Goal: Information Seeking & Learning: Compare options

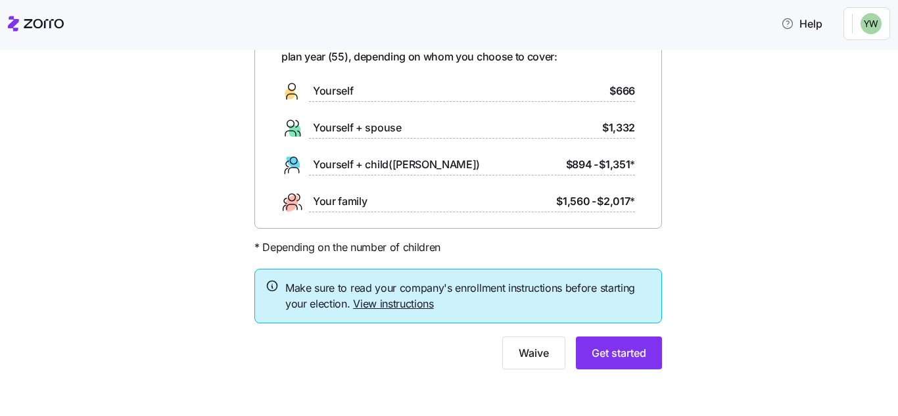
scroll to position [92, 0]
click at [619, 362] on button "Get started" at bounding box center [619, 352] width 86 height 33
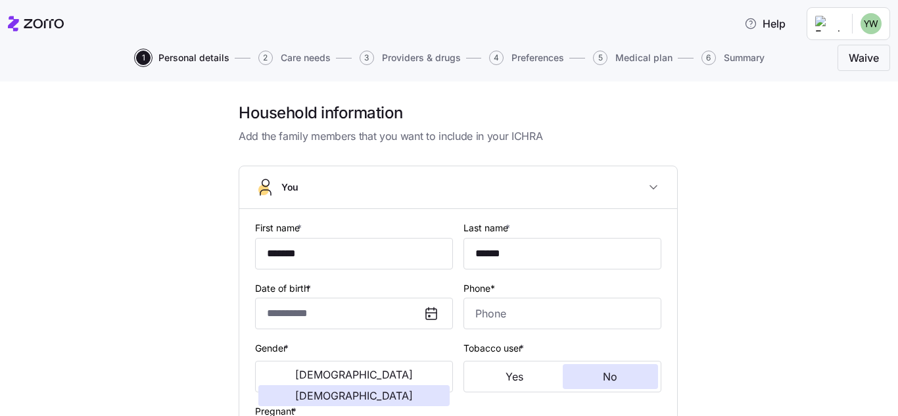
type input "**********"
type input "[PHONE_NUMBER]"
type input "[DEMOGRAPHIC_DATA] citizen"
type input "Married"
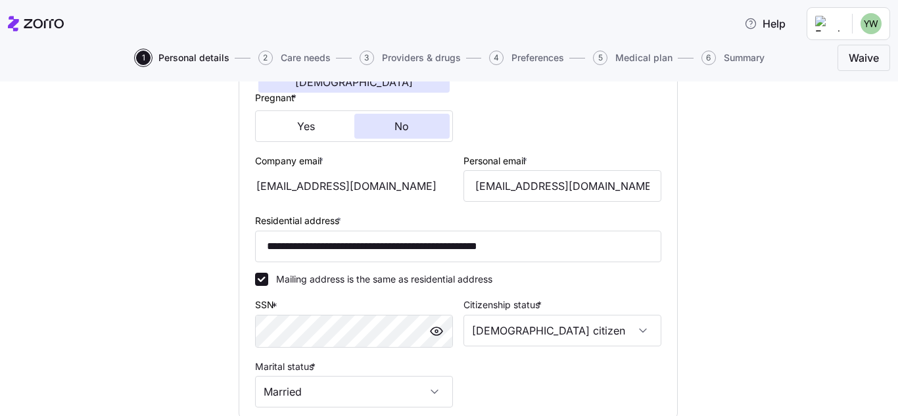
scroll to position [329, 0]
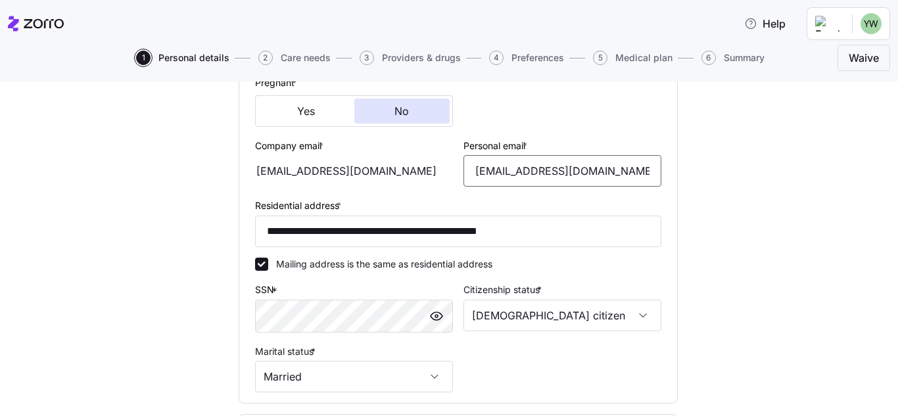
drag, startPoint x: 604, startPoint y: 175, endPoint x: 326, endPoint y: 175, distance: 278.1
click at [326, 175] on div "**********" at bounding box center [458, 142] width 417 height 513
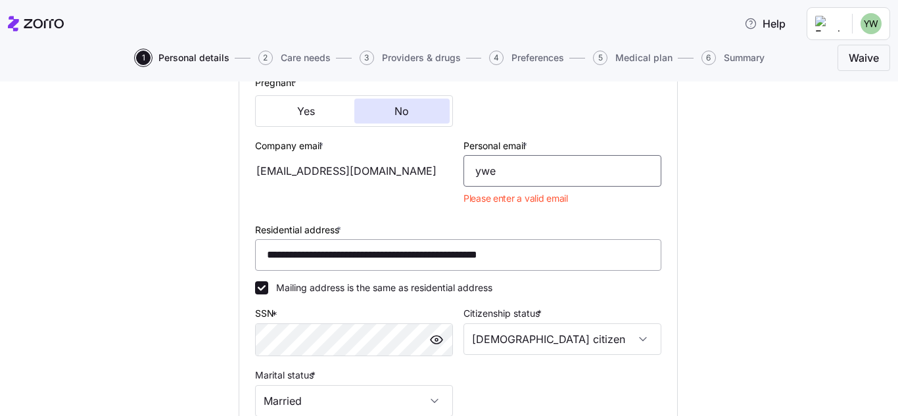
type input "[EMAIL_ADDRESS][DOMAIN_NAME]"
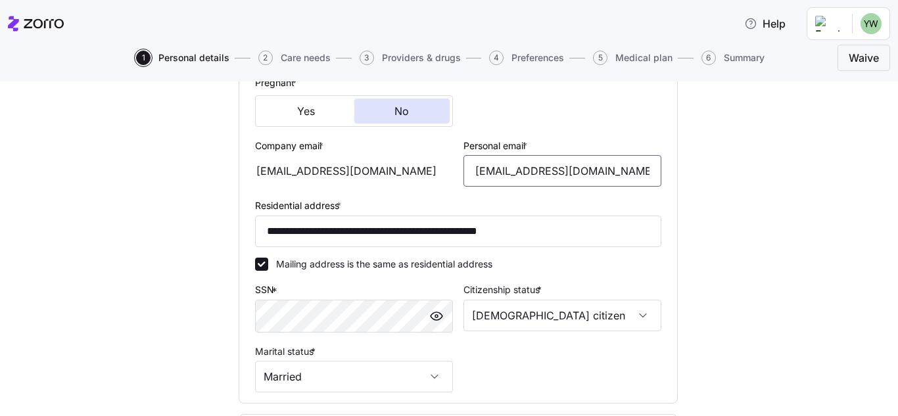
scroll to position [394, 0]
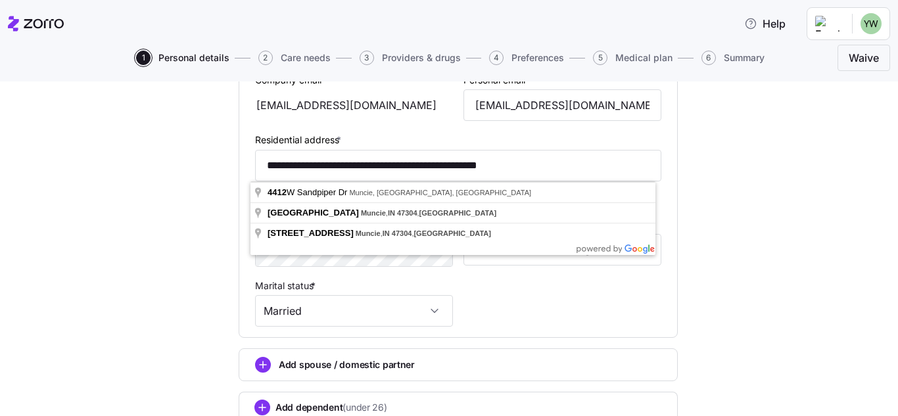
click at [770, 260] on div "**********" at bounding box center [458, 95] width 843 height 774
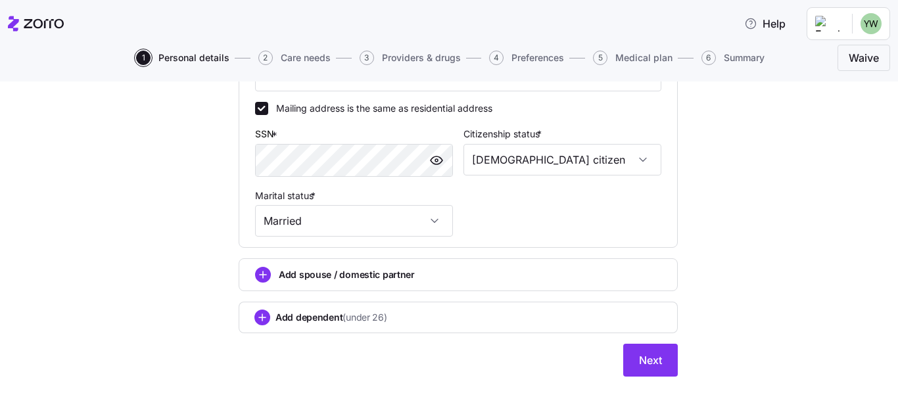
scroll to position [492, 0]
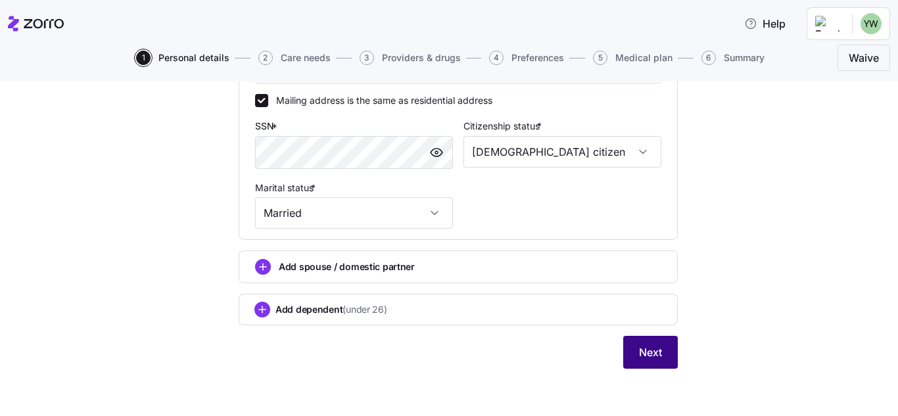
click at [653, 352] on span "Next" at bounding box center [650, 353] width 23 height 16
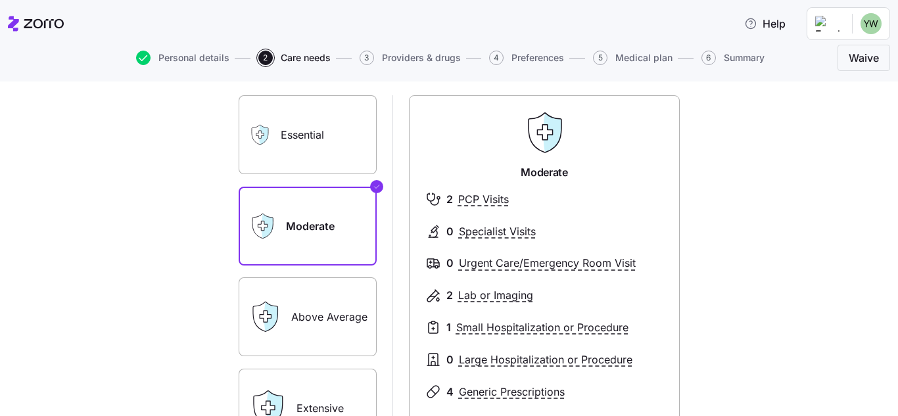
scroll to position [197, 0]
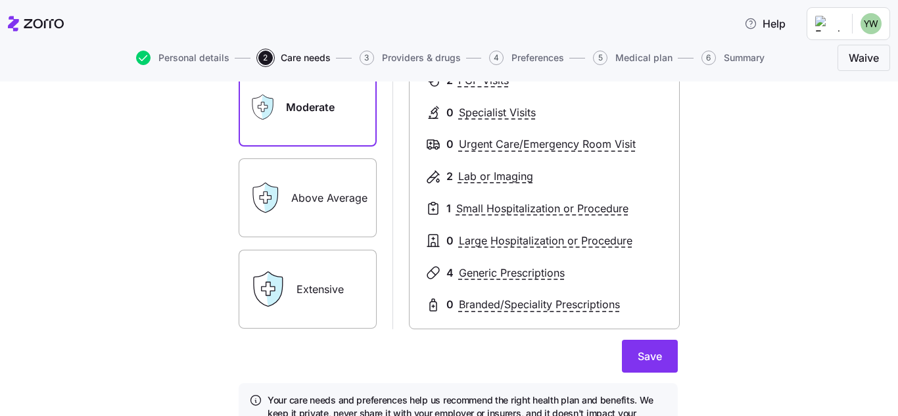
click at [301, 311] on label "Extensive" at bounding box center [308, 289] width 138 height 79
click at [0, 0] on input "Extensive" at bounding box center [0, 0] width 0 height 0
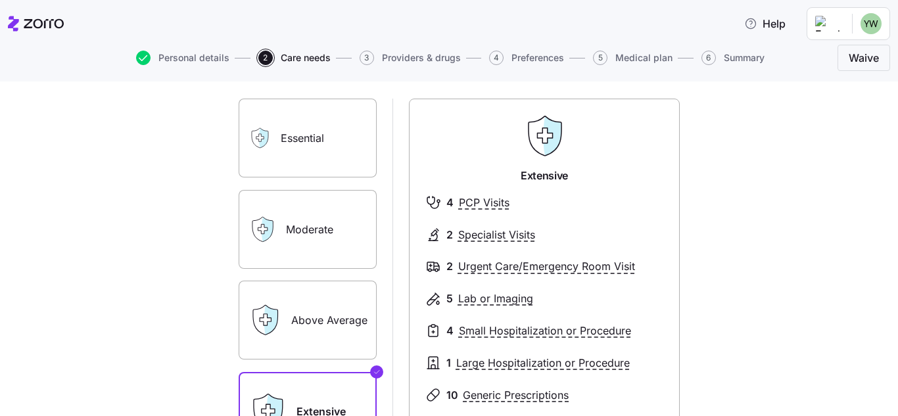
scroll to position [66, 0]
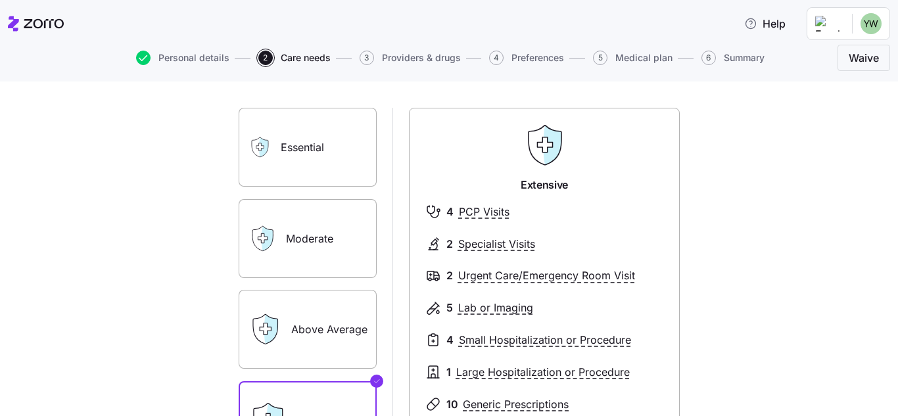
click at [312, 339] on label "Above Average" at bounding box center [308, 329] width 138 height 79
click at [0, 0] on input "Above Average" at bounding box center [0, 0] width 0 height 0
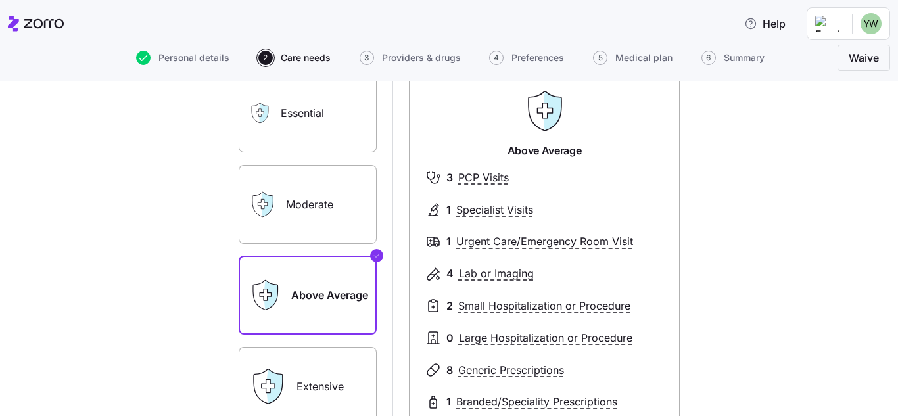
scroll to position [131, 0]
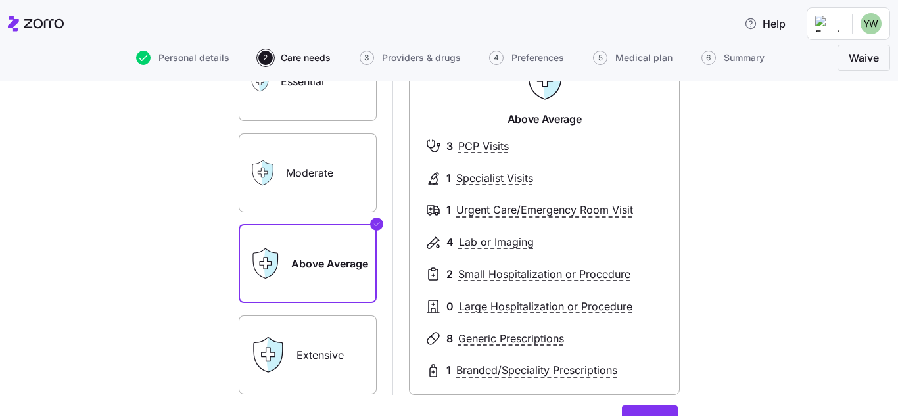
drag, startPoint x: 279, startPoint y: 359, endPoint x: 581, endPoint y: 360, distance: 301.8
click at [281, 357] on icon at bounding box center [267, 355] width 37 height 37
click at [309, 343] on label "Extensive" at bounding box center [308, 355] width 138 height 79
click at [0, 0] on input "Extensive" at bounding box center [0, 0] width 0 height 0
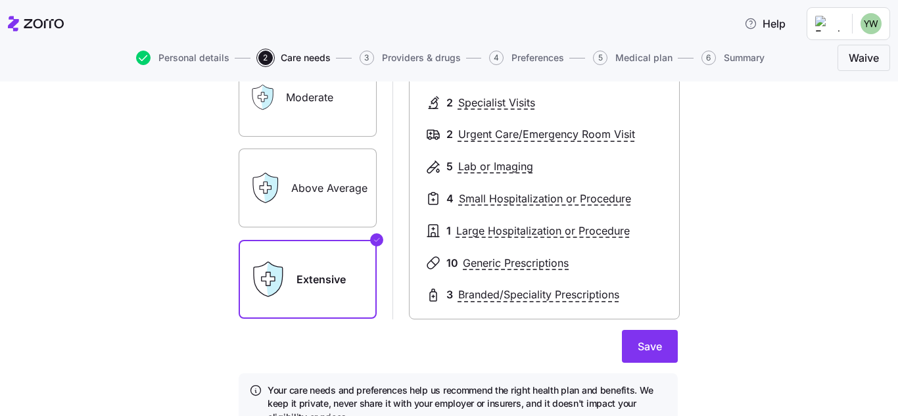
scroll to position [273, 0]
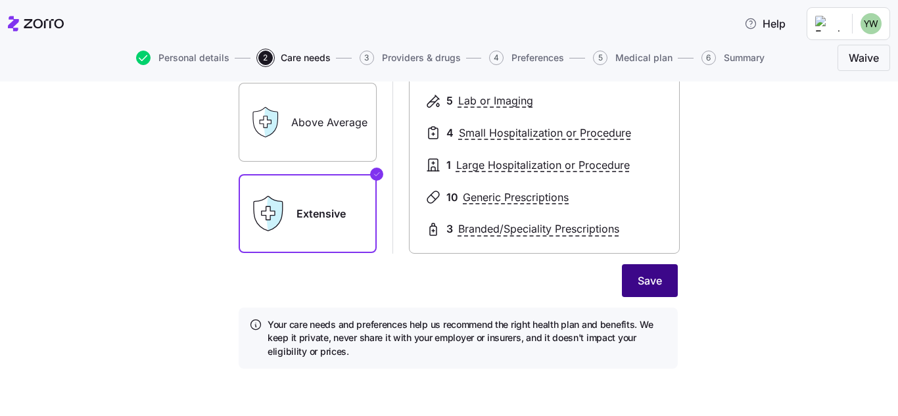
click at [664, 291] on button "Save" at bounding box center [650, 280] width 56 height 33
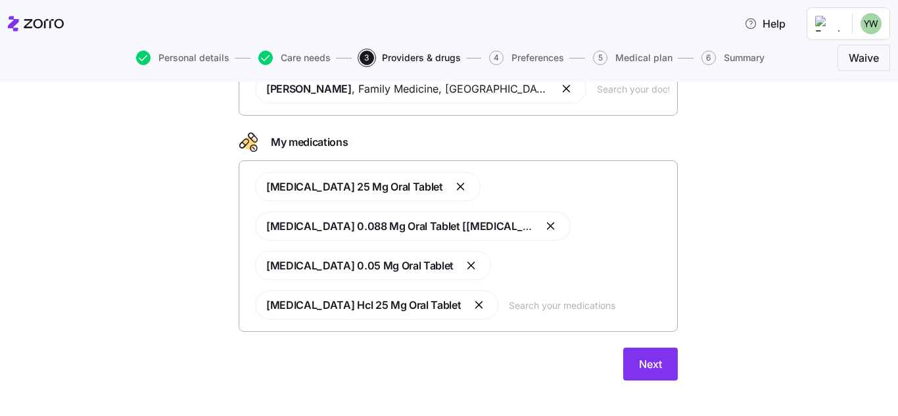
scroll to position [139, 0]
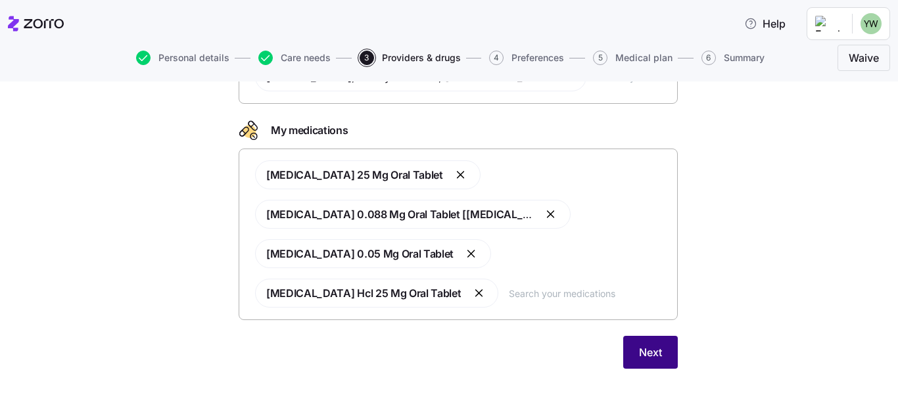
click at [642, 363] on button "Next" at bounding box center [650, 352] width 55 height 33
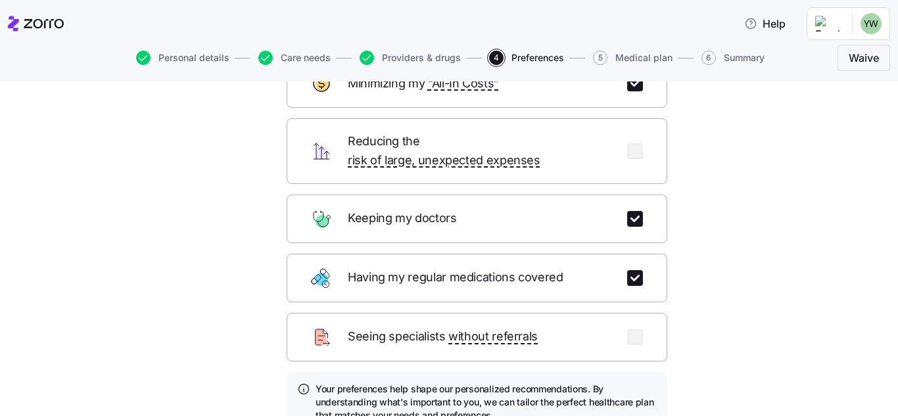
scroll to position [131, 0]
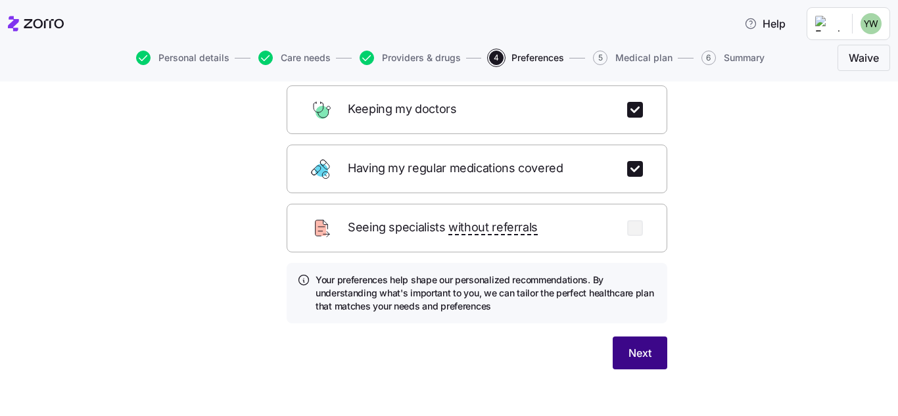
click at [648, 348] on button "Next" at bounding box center [640, 353] width 55 height 33
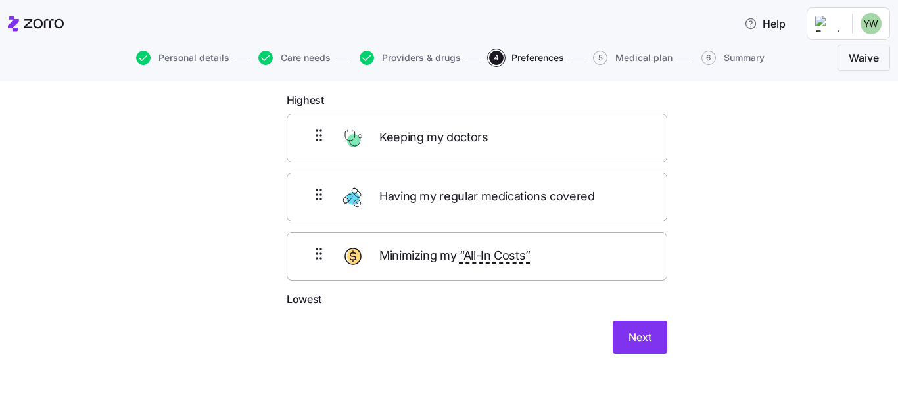
scroll to position [69, 0]
click at [631, 339] on span "Next" at bounding box center [640, 337] width 23 height 16
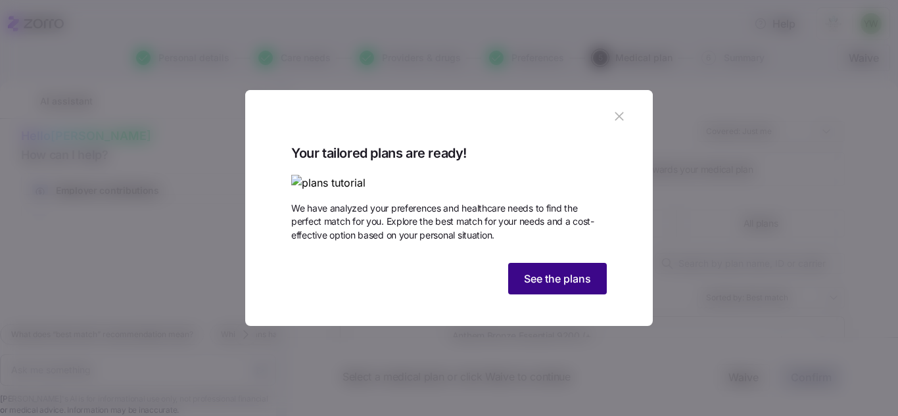
click at [594, 295] on button "See the plans" at bounding box center [557, 279] width 99 height 32
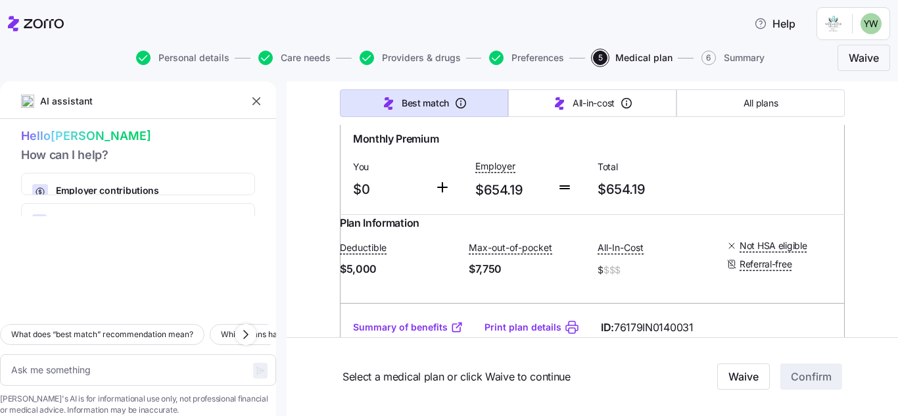
scroll to position [6634, 0]
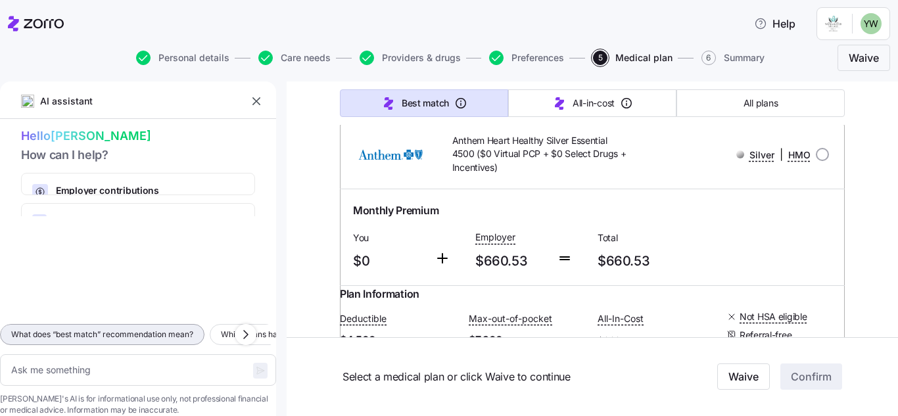
click at [158, 328] on span "What does “best match” recommendation mean?" at bounding box center [102, 334] width 182 height 13
type textarea "x"
type textarea "What does “best match” recommendation mean?"
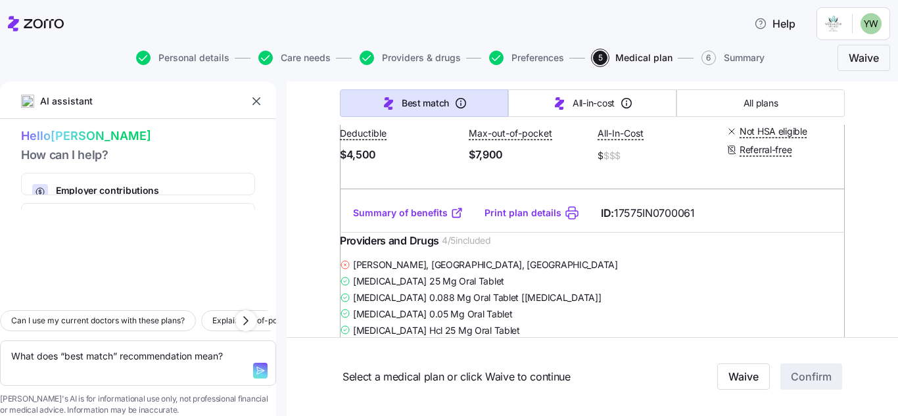
scroll to position [6832, 0]
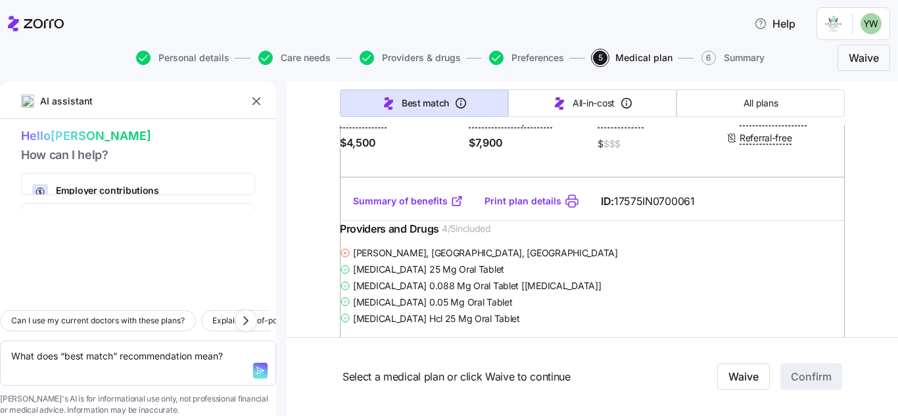
click at [255, 366] on icon "button" at bounding box center [260, 371] width 11 height 11
type textarea "x"
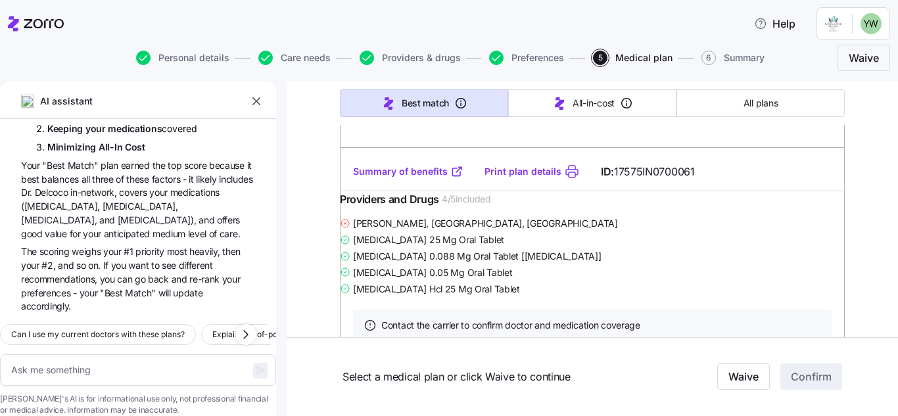
scroll to position [6700, 0]
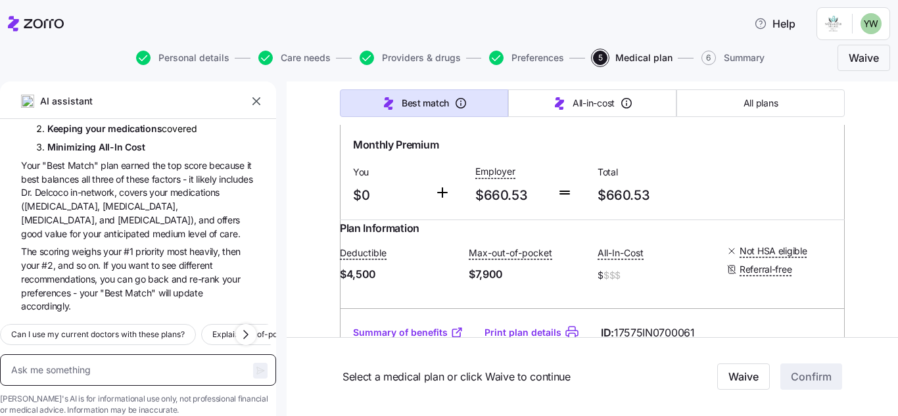
click at [149, 363] on textarea at bounding box center [138, 370] width 276 height 32
type textarea "x"
type textarea "w"
type textarea "x"
type textarea "wh"
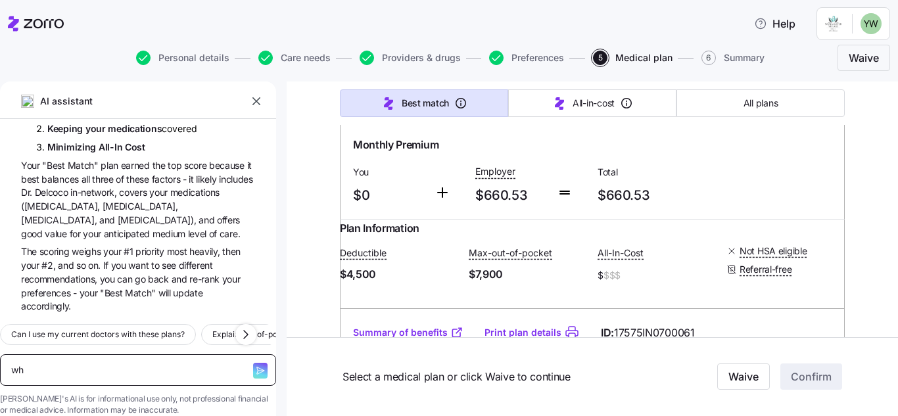
type textarea "x"
type textarea "wha"
type textarea "x"
type textarea "what"
type textarea "x"
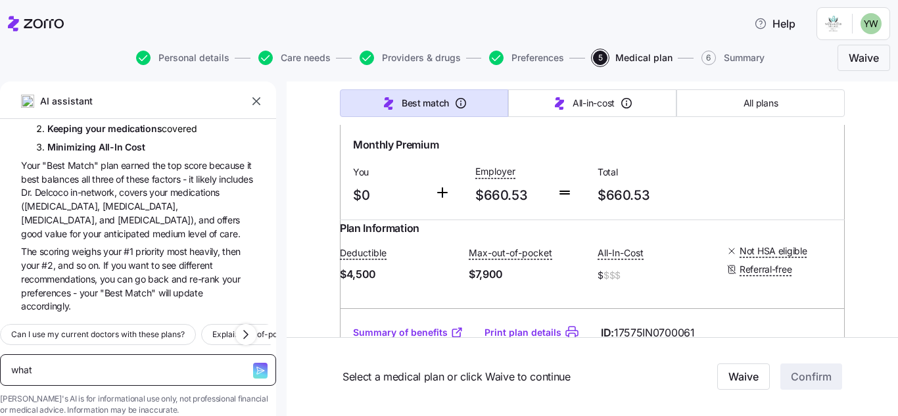
type textarea "what s"
type textarea "x"
type textarea "what"
type textarea "x"
type textarea "what d"
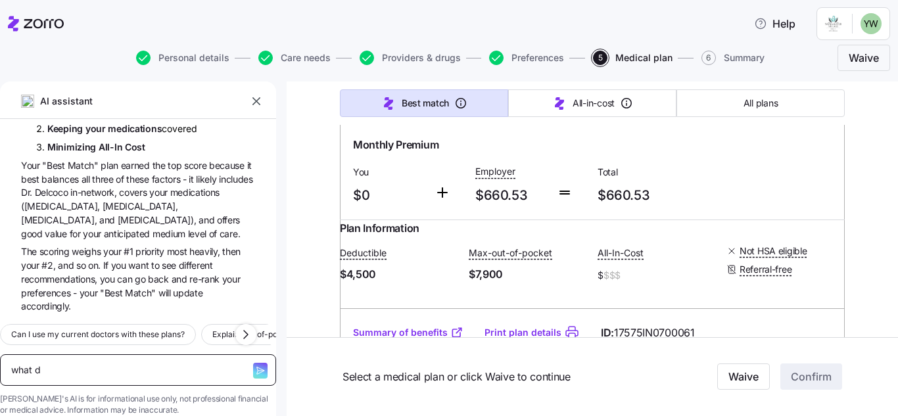
type textarea "x"
type textarea "what do"
type textarea "x"
type textarea "what doe"
type textarea "x"
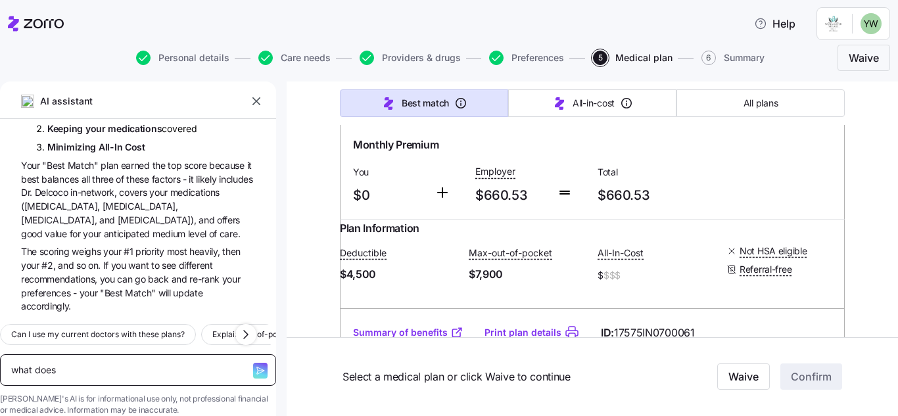
type textarea "what does"
type textarea "x"
type textarea "what does al"
type textarea "x"
type textarea "what does all"
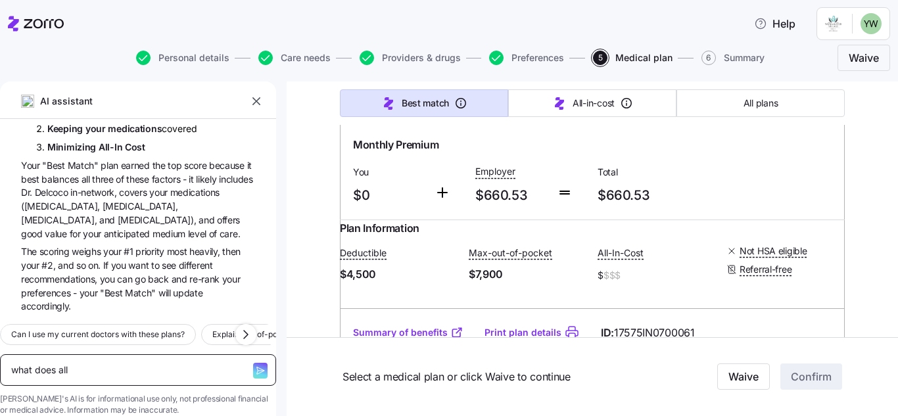
type textarea "x"
type textarea "what does all"
type textarea "x"
type textarea "what does all i"
type textarea "x"
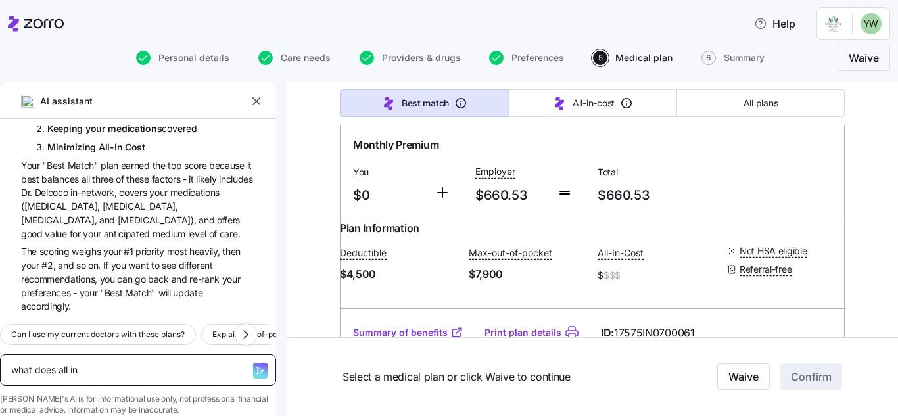
type textarea "what does all in"
type textarea "x"
type textarea "what does all in co"
type textarea "x"
type textarea "what does all in cos"
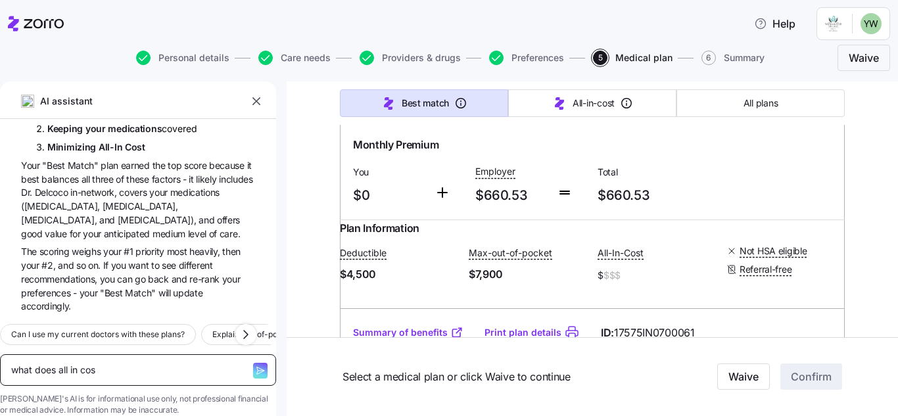
type textarea "x"
type textarea "what does all in cost"
type textarea "x"
type textarea "what does all in cost"
type textarea "x"
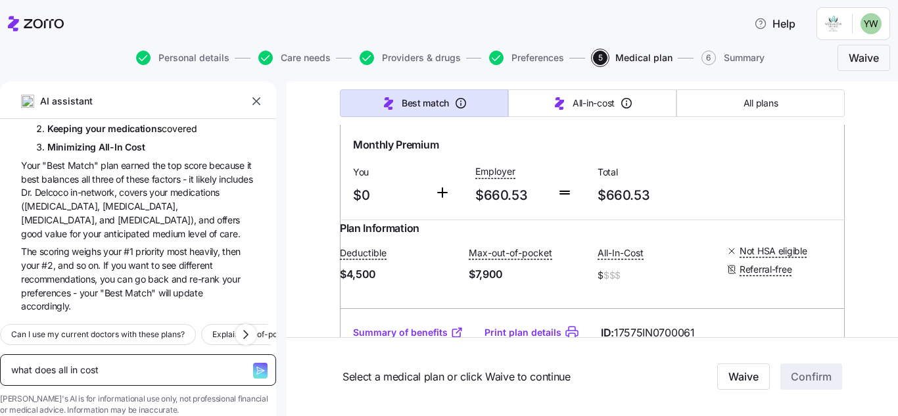
type textarea "what does all in cost m"
type textarea "x"
type textarea "what does all in cost ma"
type textarea "x"
type textarea "what does all in cost man"
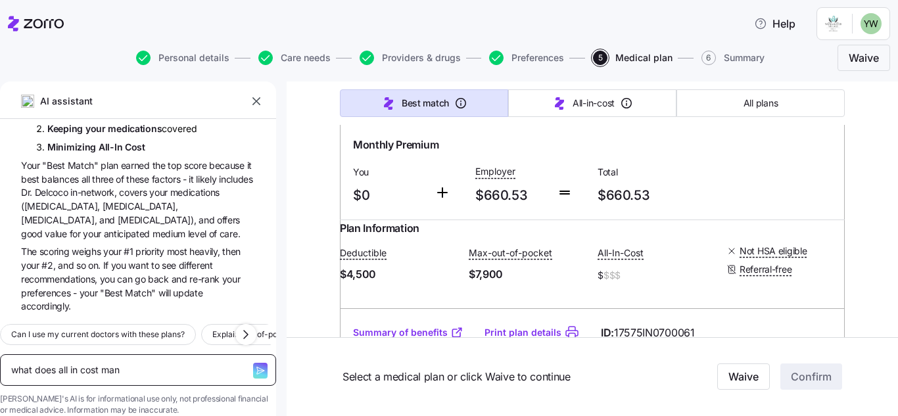
type textarea "x"
type textarea "what does all in cost ma"
type textarea "x"
type textarea "what does all in cost me"
type textarea "x"
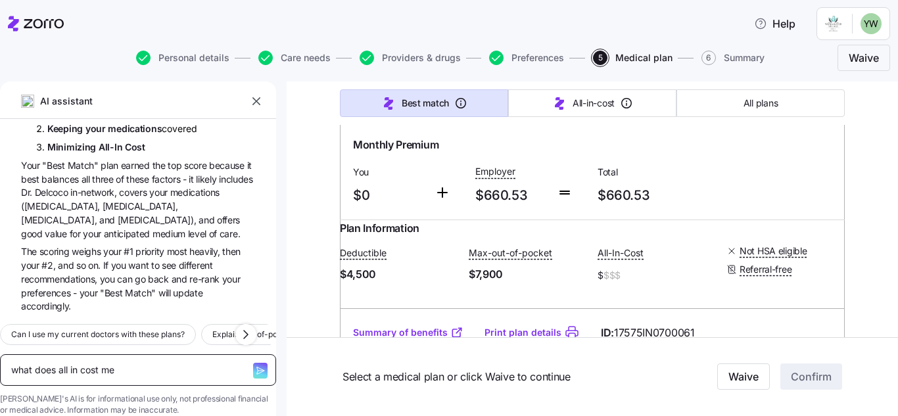
type textarea "what does all in cost mea"
type textarea "x"
type textarea "what does all in cost mean"
type textarea "x"
type textarea "what does all in cost mean?"
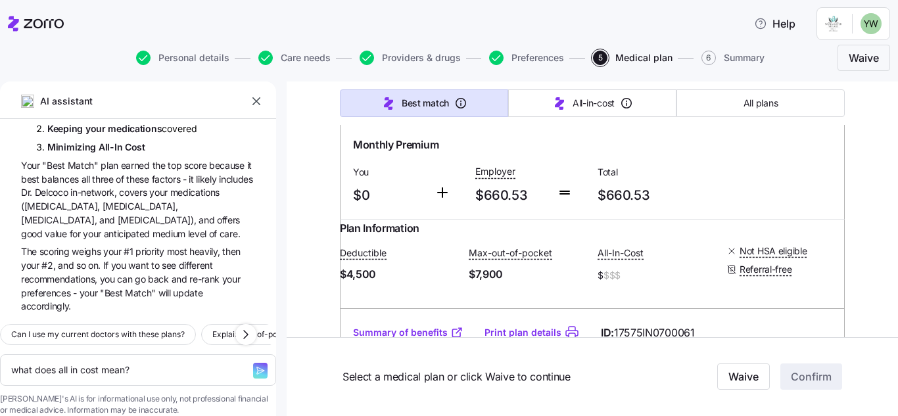
click at [255, 366] on icon "button" at bounding box center [260, 371] width 11 height 11
type textarea "x"
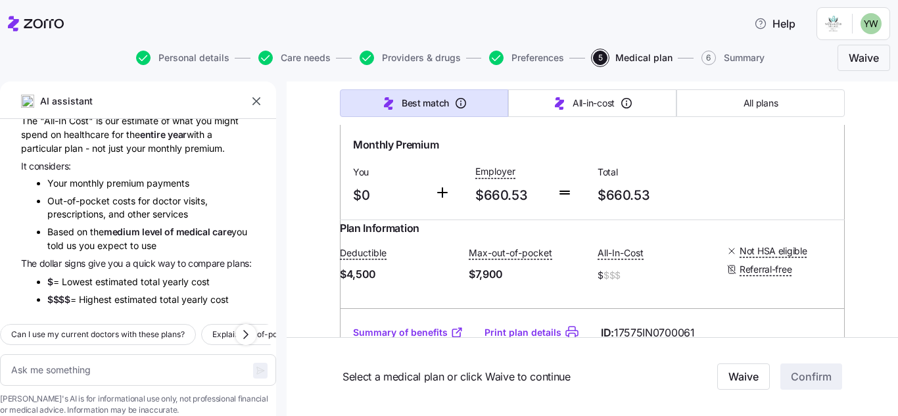
scroll to position [430, 0]
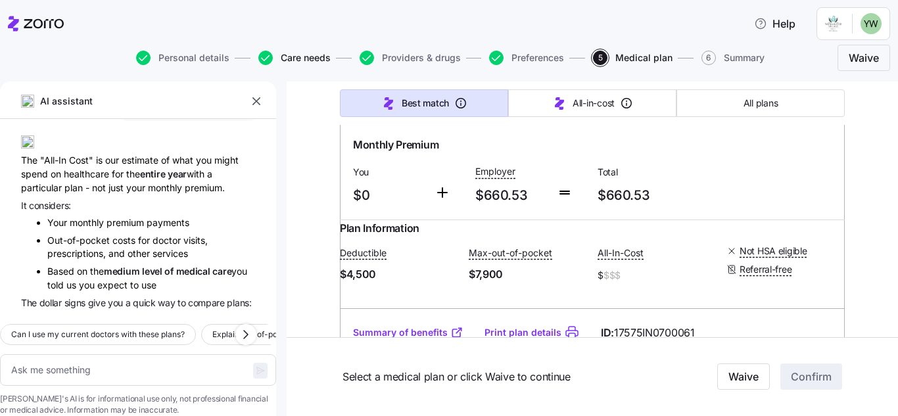
click at [306, 57] on span "Care needs" at bounding box center [306, 57] width 50 height 9
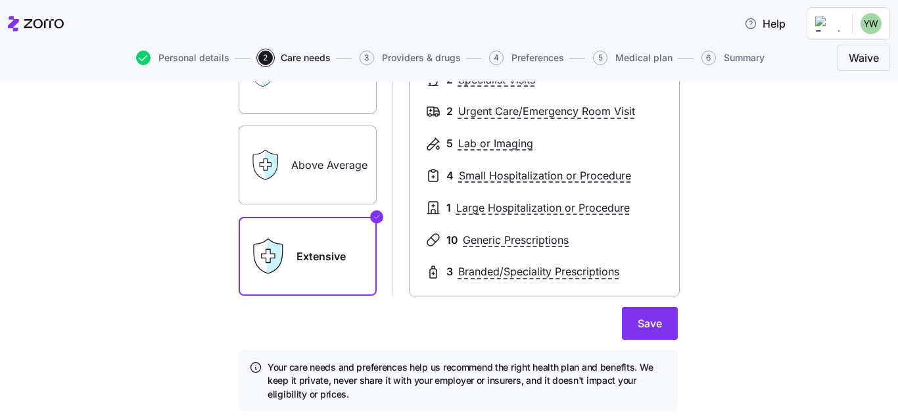
scroll to position [207, 0]
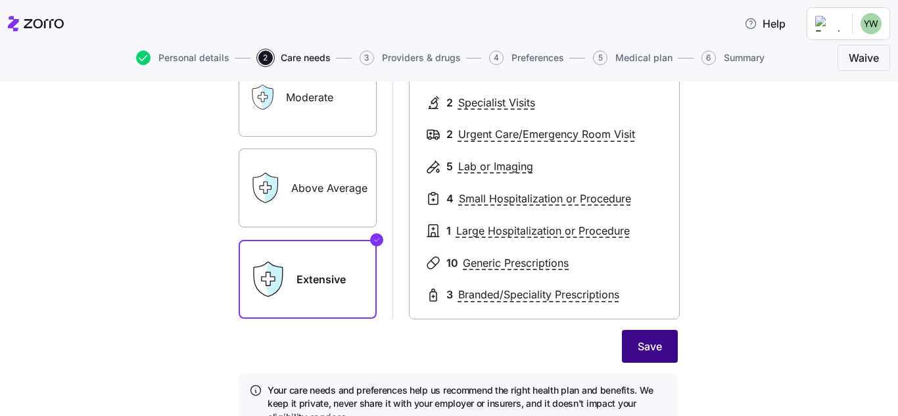
click at [667, 359] on button "Save" at bounding box center [650, 346] width 56 height 33
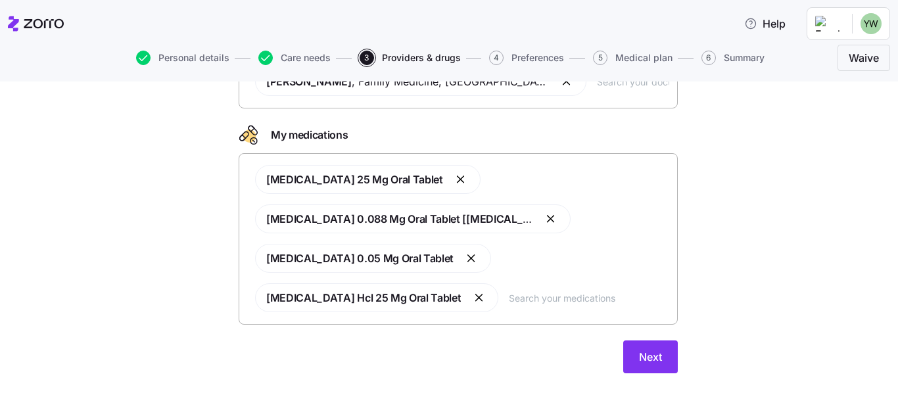
scroll to position [139, 0]
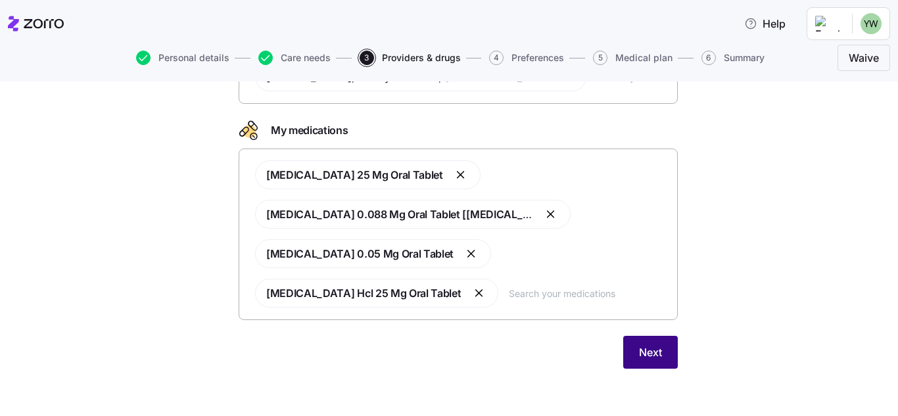
click at [630, 368] on button "Next" at bounding box center [650, 352] width 55 height 33
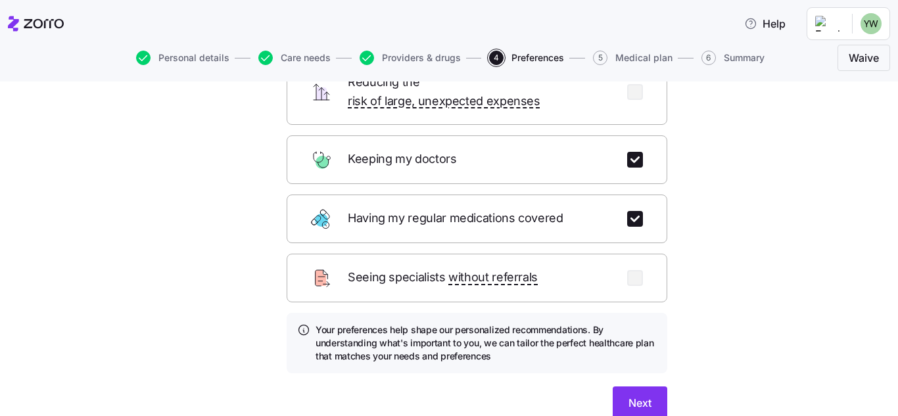
scroll to position [197, 0]
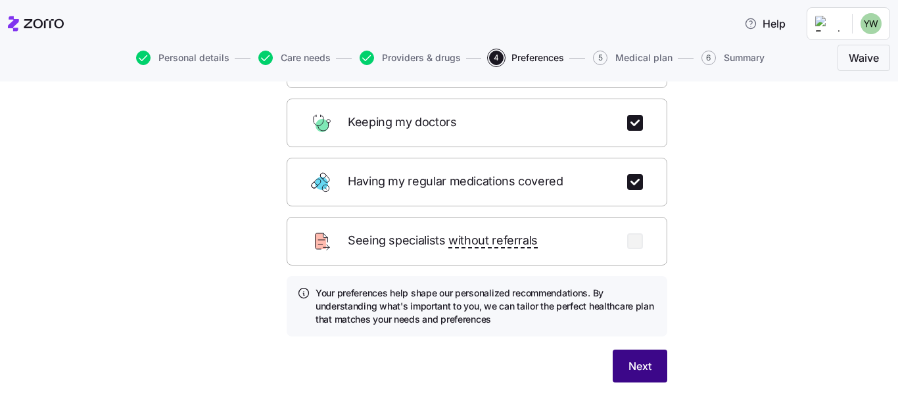
click at [642, 358] on button "Next" at bounding box center [640, 366] width 55 height 33
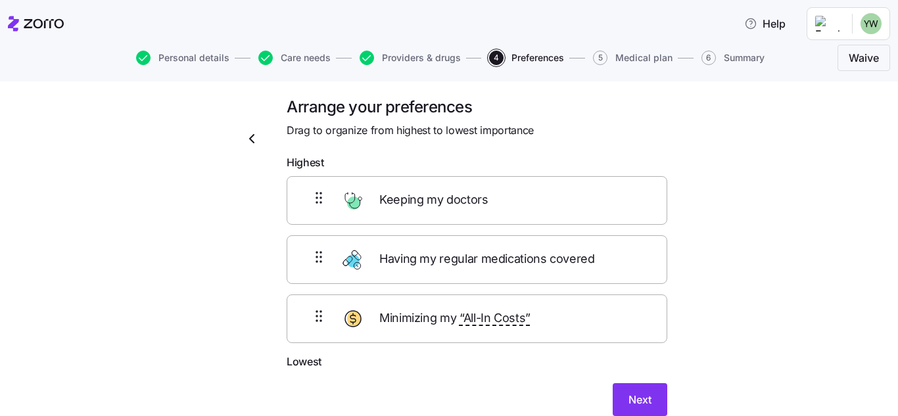
scroll to position [0, 0]
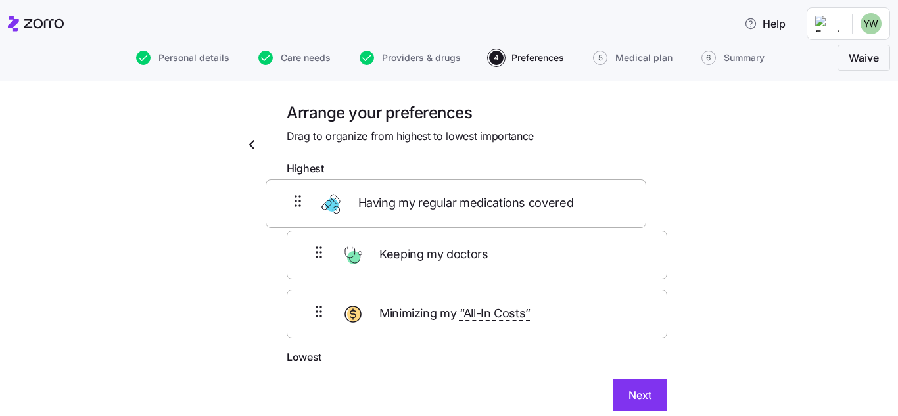
drag, startPoint x: 408, startPoint y: 283, endPoint x: 389, endPoint y: 221, distance: 64.7
click at [389, 221] on div "Keeping my doctors Having my regular medications covered Minimizing my “All-In …" at bounding box center [477, 265] width 381 height 167
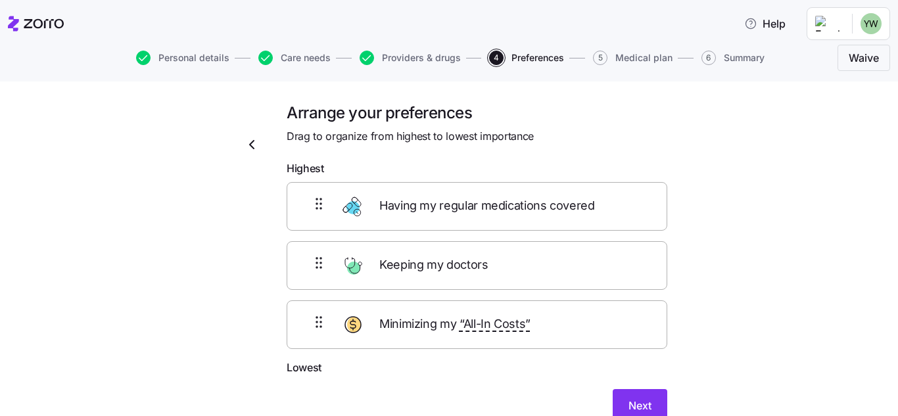
scroll to position [1, 0]
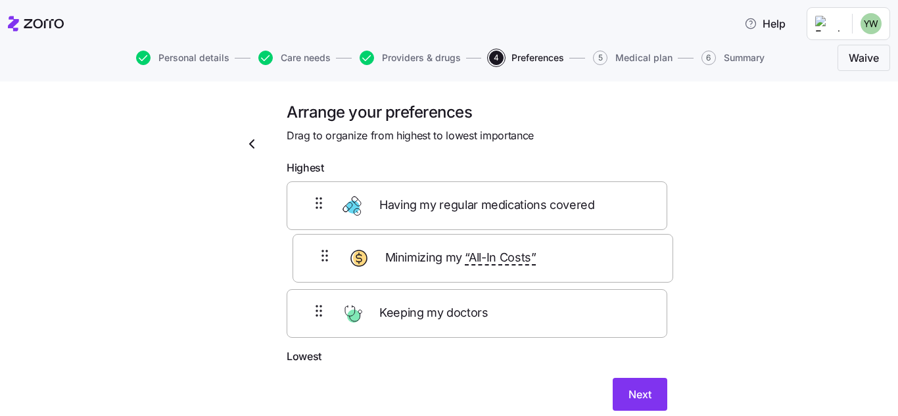
drag, startPoint x: 571, startPoint y: 335, endPoint x: 566, endPoint y: 269, distance: 66.0
click at [568, 269] on div "Having my regular medications covered Keeping my doctors Minimizing my “All-In …" at bounding box center [477, 264] width 381 height 167
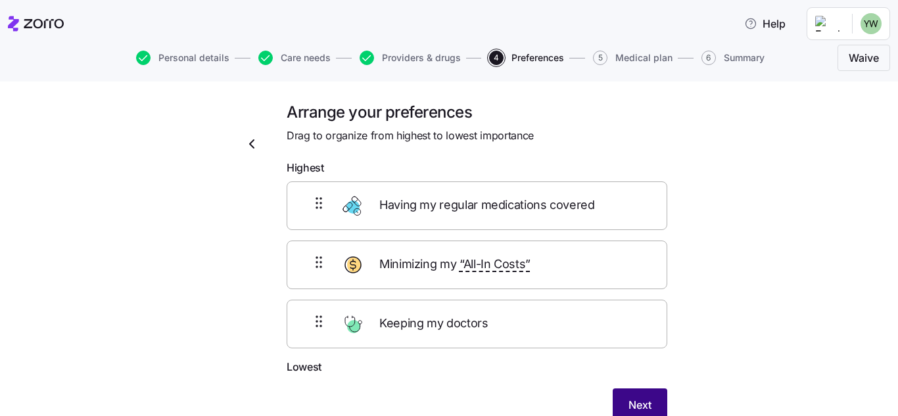
click at [648, 406] on button "Next" at bounding box center [640, 405] width 55 height 33
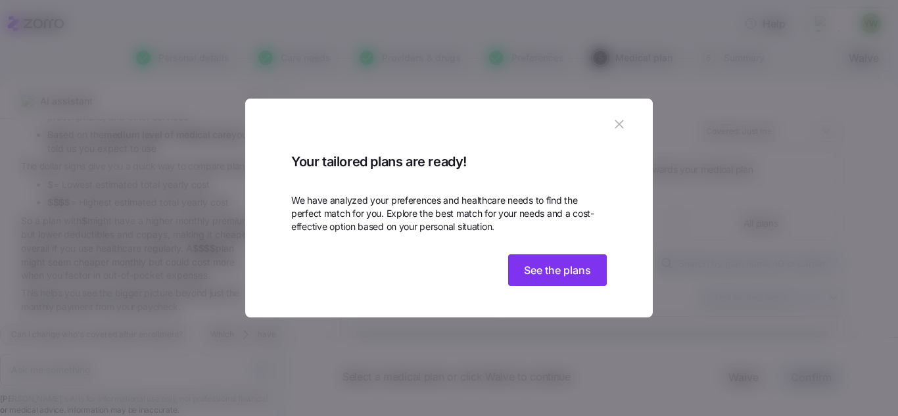
scroll to position [627, 0]
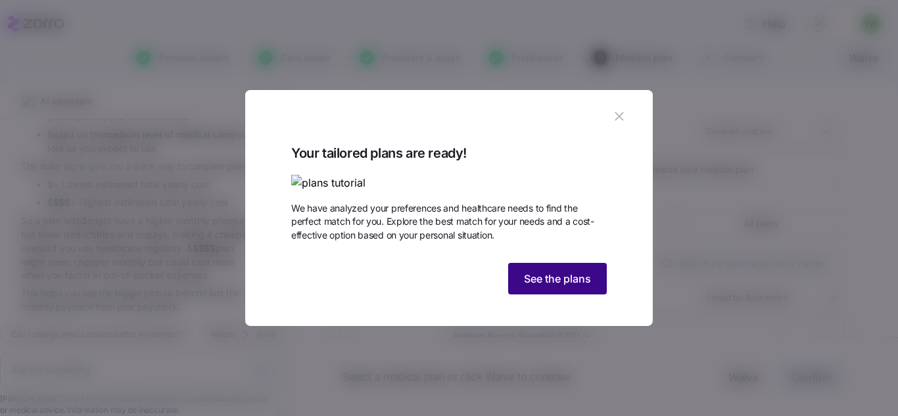
drag, startPoint x: 540, startPoint y: 363, endPoint x: 585, endPoint y: 373, distance: 45.8
click at [540, 287] on span "See the plans" at bounding box center [557, 279] width 67 height 16
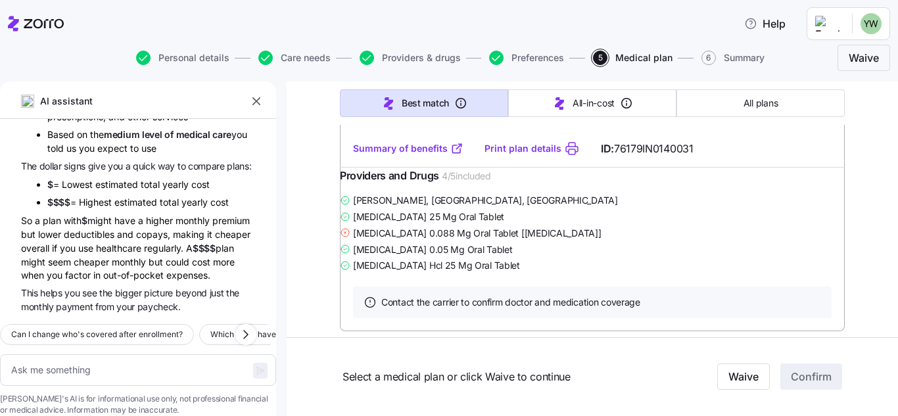
scroll to position [6436, 0]
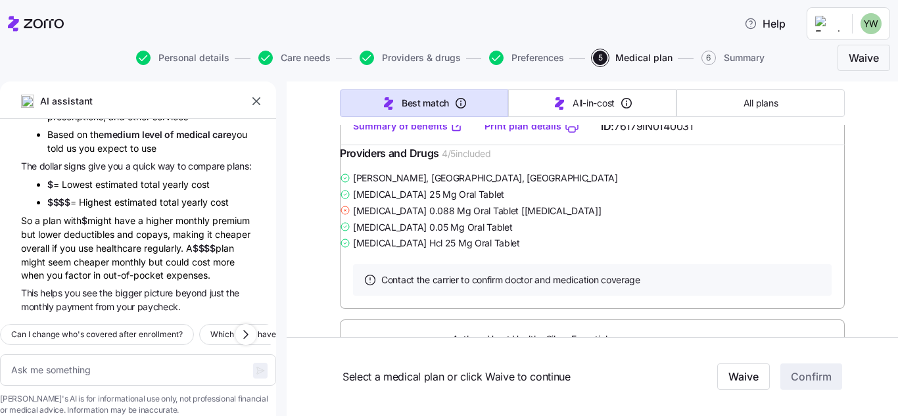
click at [774, 101] on button "All plans" at bounding box center [761, 103] width 168 height 28
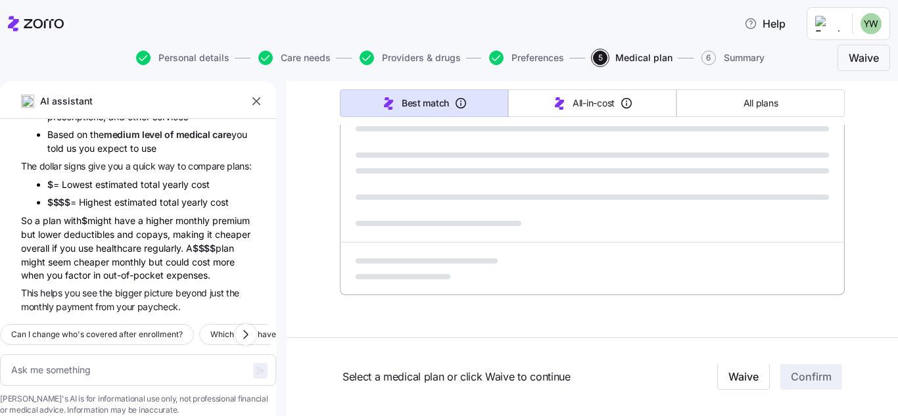
scroll to position [893, 0]
type textarea "x"
type input "Sorted by: Premium"
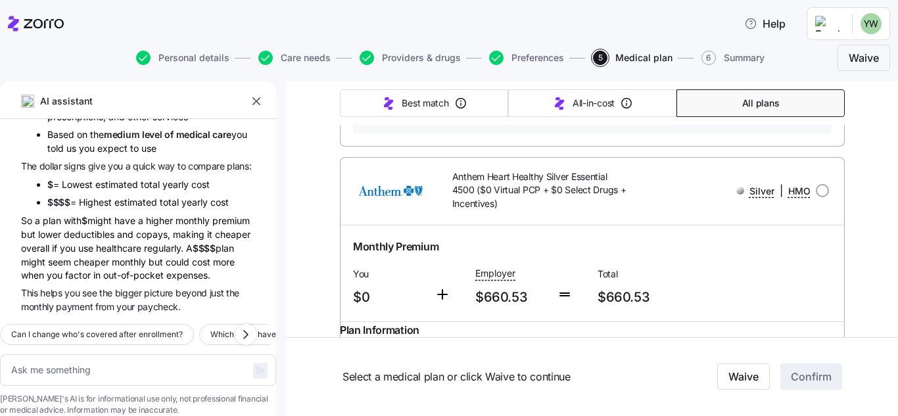
scroll to position [6696, 0]
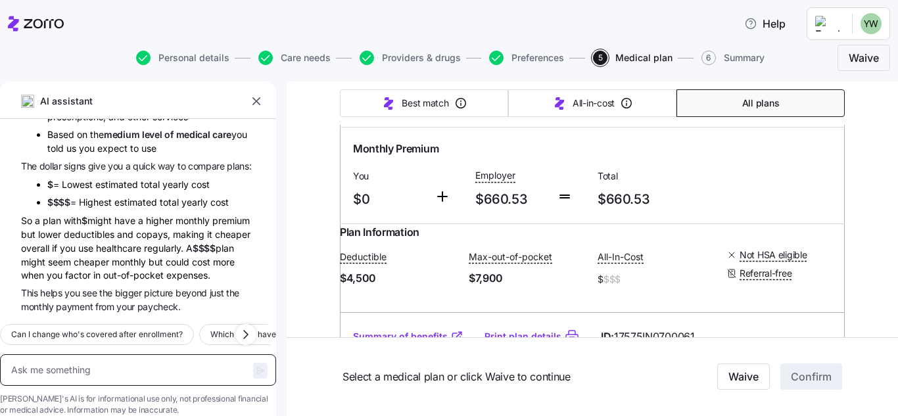
click at [46, 354] on textarea at bounding box center [138, 370] width 276 height 32
type textarea "x"
type textarea "h"
type textarea "x"
type textarea "ho"
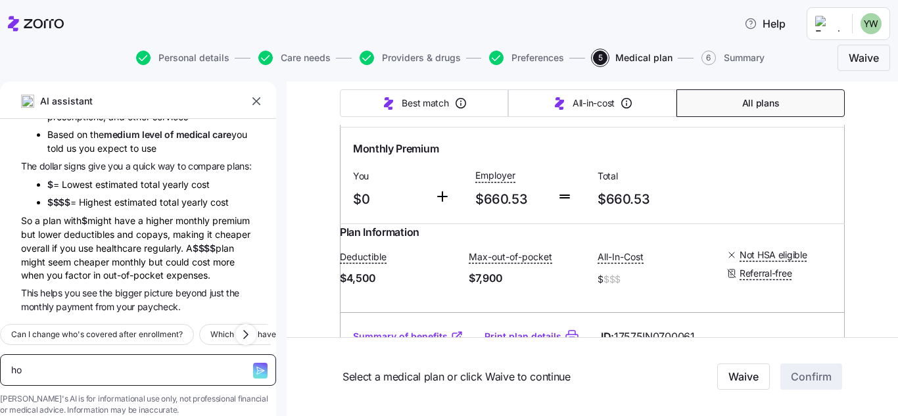
type textarea "x"
type textarea "how"
type textarea "x"
type textarea "how d"
type textarea "x"
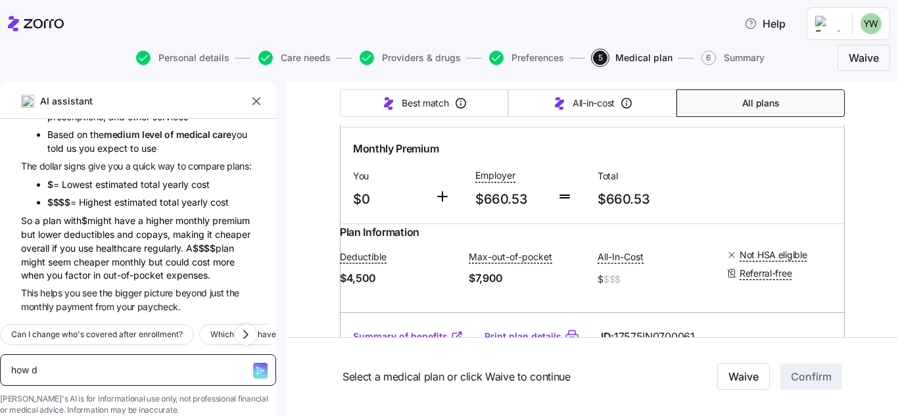
type textarea "how do"
type textarea "x"
type textarea "how do I"
type textarea "x"
type textarea "how do I"
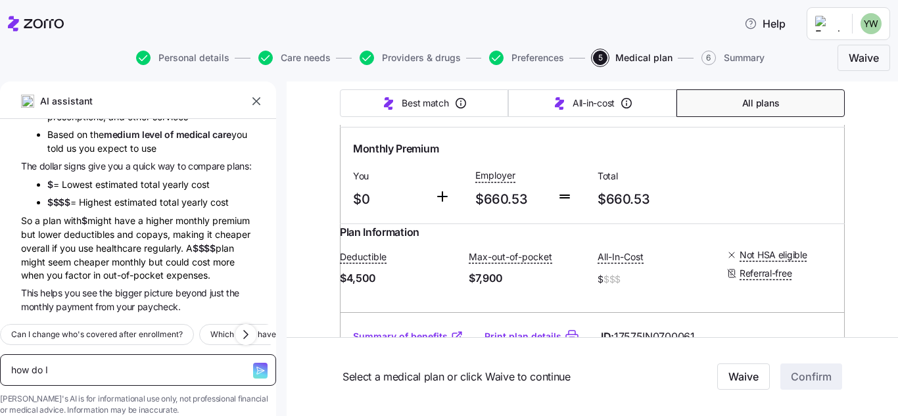
type textarea "x"
type textarea "how do I c"
type textarea "x"
type textarea "how do I co"
type textarea "x"
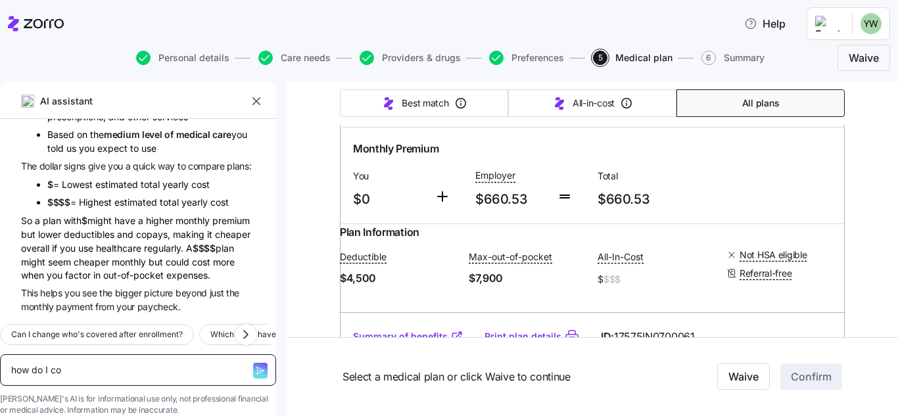
type textarea "how do I com"
type textarea "x"
type textarea "how do I compa"
type textarea "x"
type textarea "how do I compar"
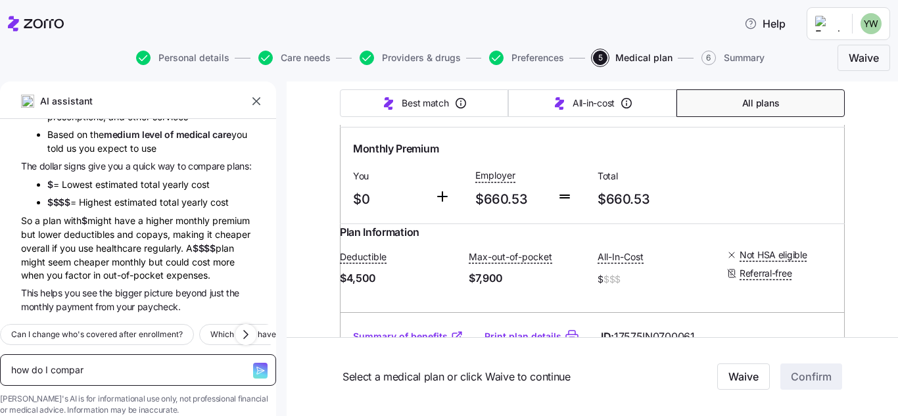
type textarea "x"
type textarea "how do I compare"
type textarea "x"
type textarea "how do I compare p"
type textarea "x"
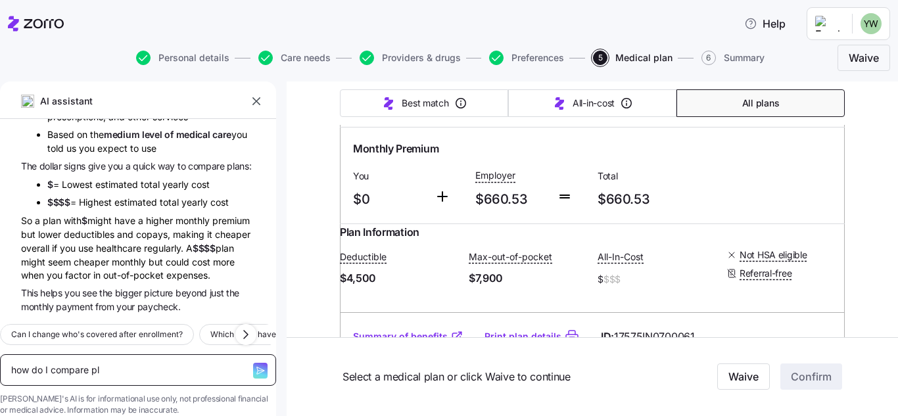
type textarea "how do I compare pla"
type textarea "x"
type textarea "how do I compare plan"
type textarea "x"
type textarea "how do I compare plans"
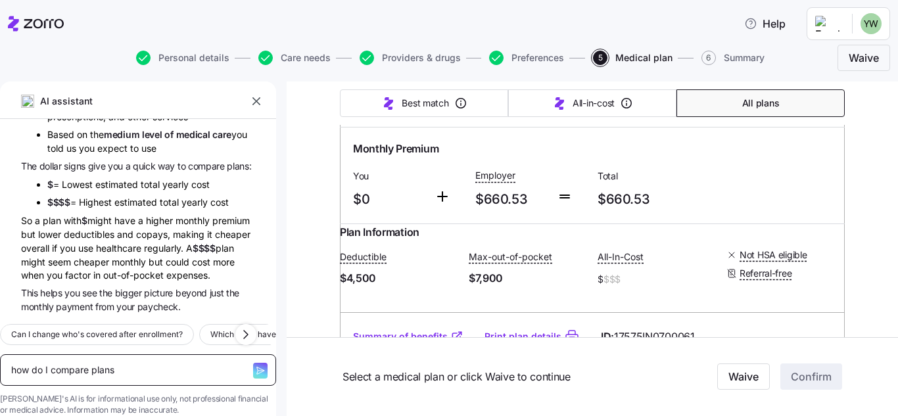
type textarea "x"
type textarea "how do I compare plans?"
type textarea "x"
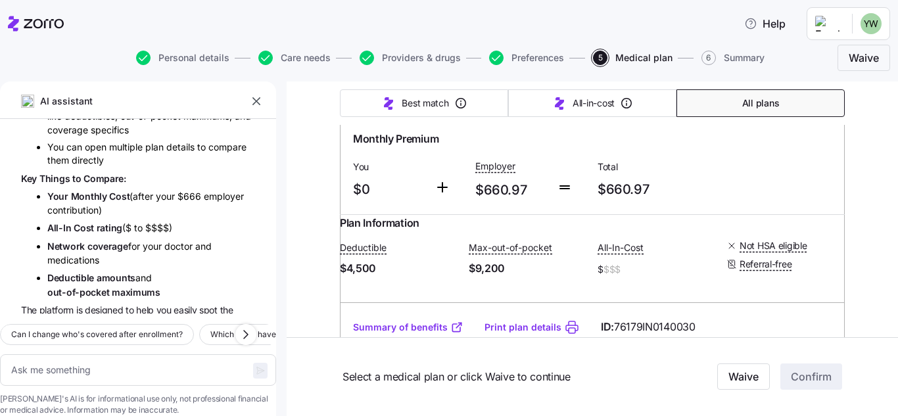
scroll to position [7222, 0]
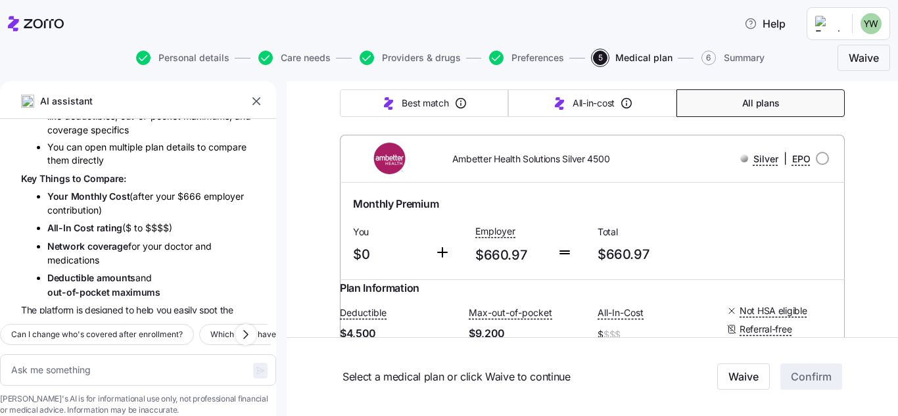
scroll to position [7091, 0]
drag, startPoint x: 499, startPoint y: 250, endPoint x: 579, endPoint y: 253, distance: 79.6
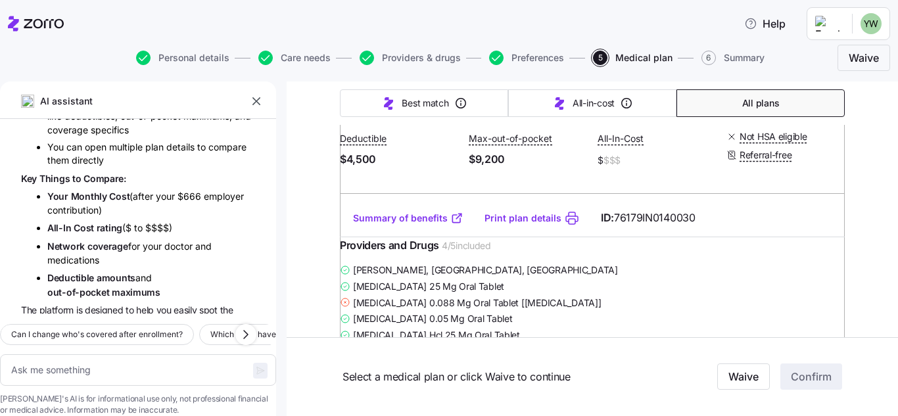
scroll to position [7288, 0]
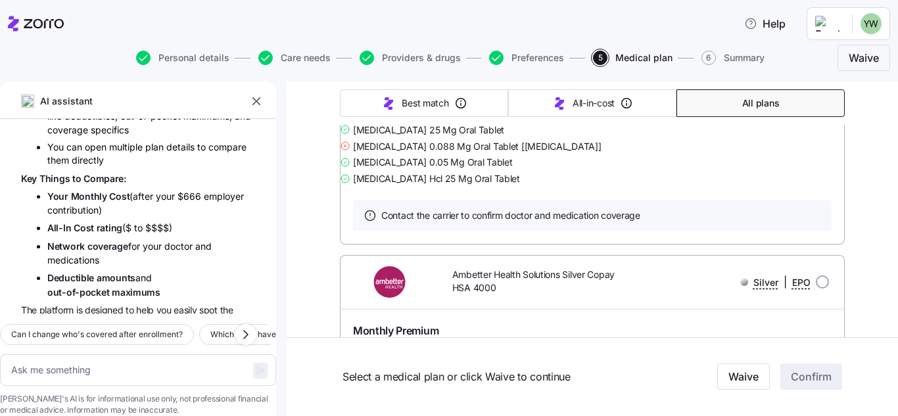
scroll to position [7945, 0]
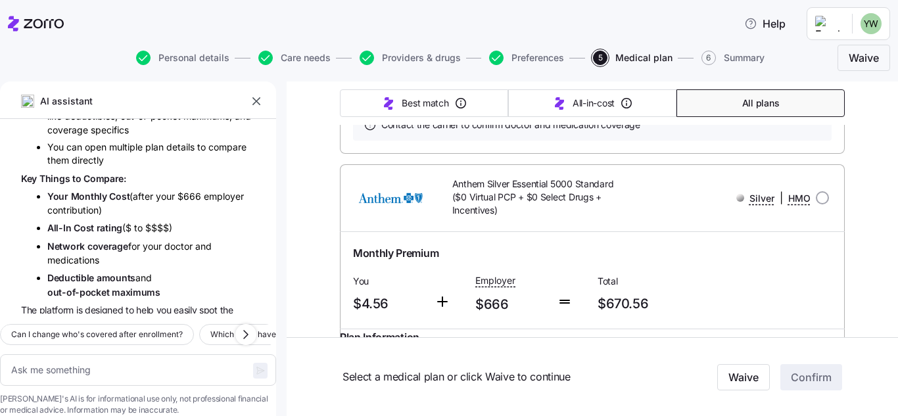
scroll to position [9348, 0]
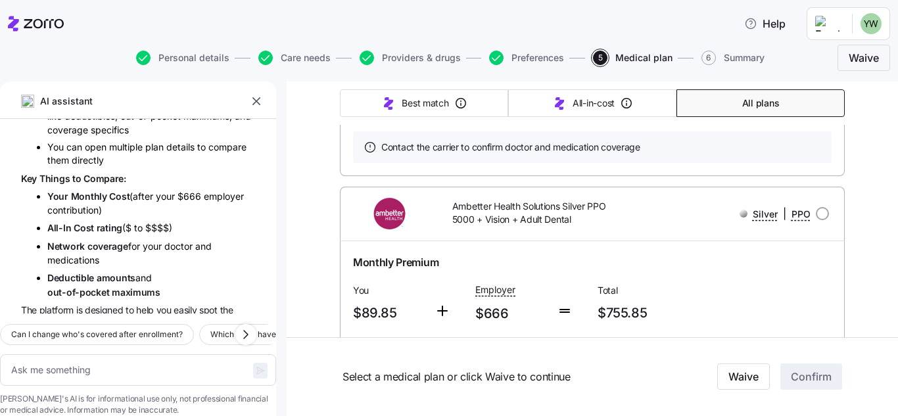
scroll to position [21233, 0]
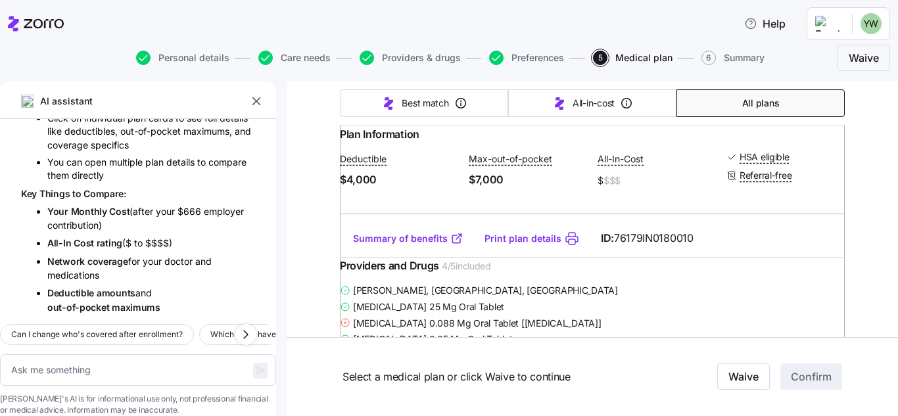
scroll to position [1049, 0]
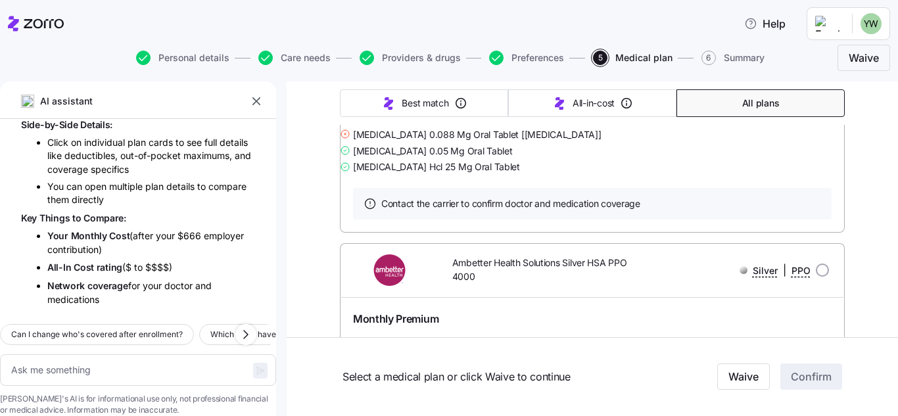
scroll to position [20773, 0]
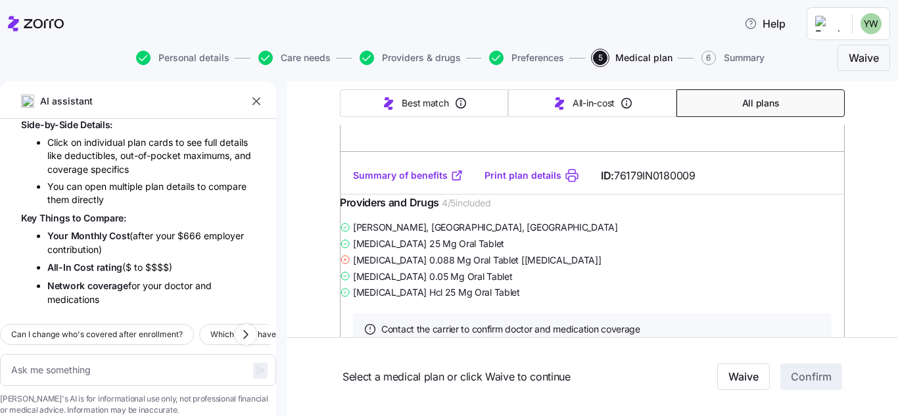
scroll to position [20641, 0]
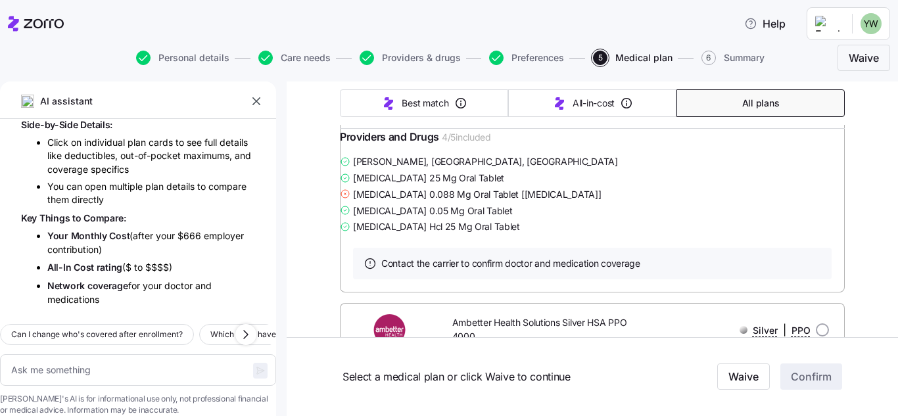
drag, startPoint x: 881, startPoint y: 244, endPoint x: 297, endPoint y: 316, distance: 588.2
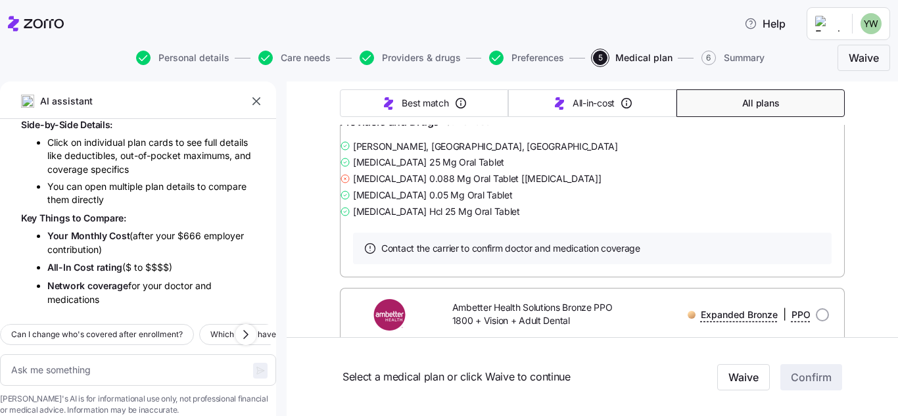
scroll to position [25678, 0]
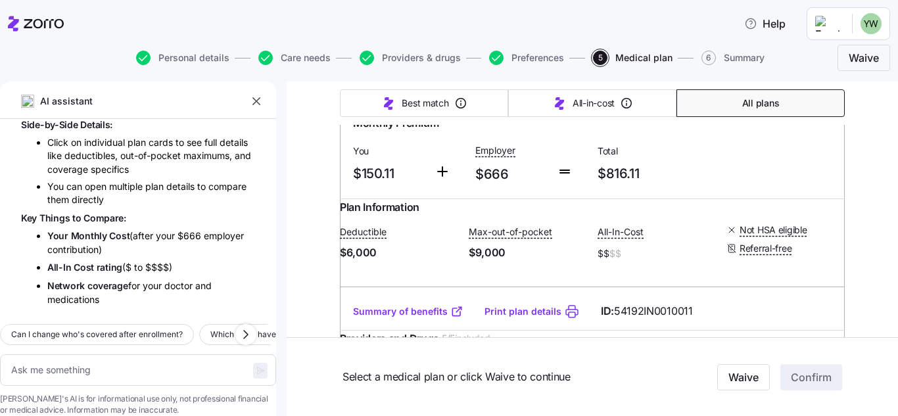
scroll to position [27255, 0]
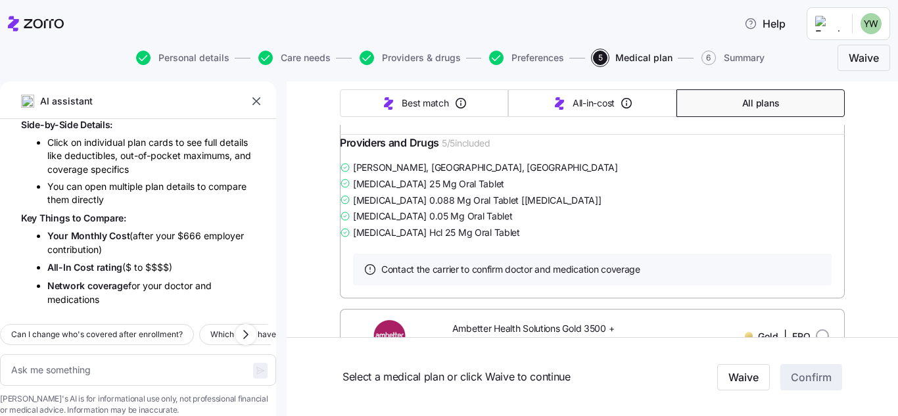
scroll to position [29754, 0]
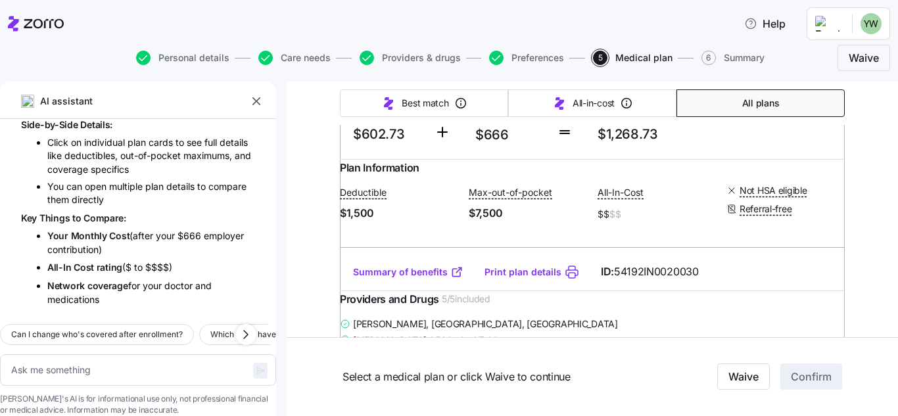
scroll to position [42554, 0]
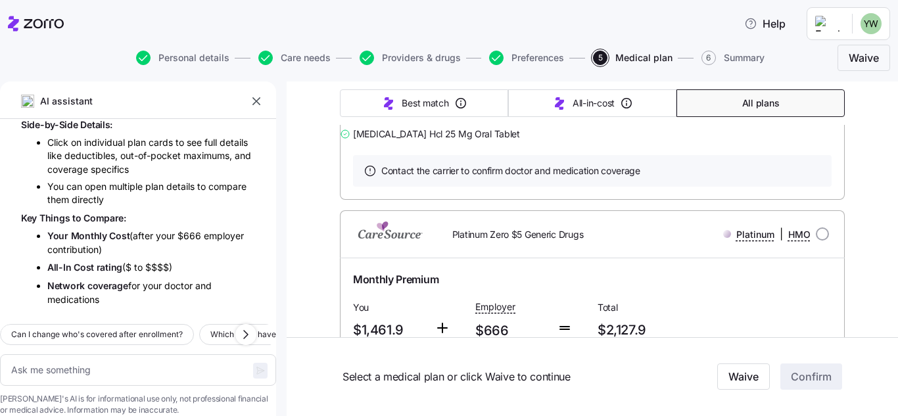
scroll to position [43212, 0]
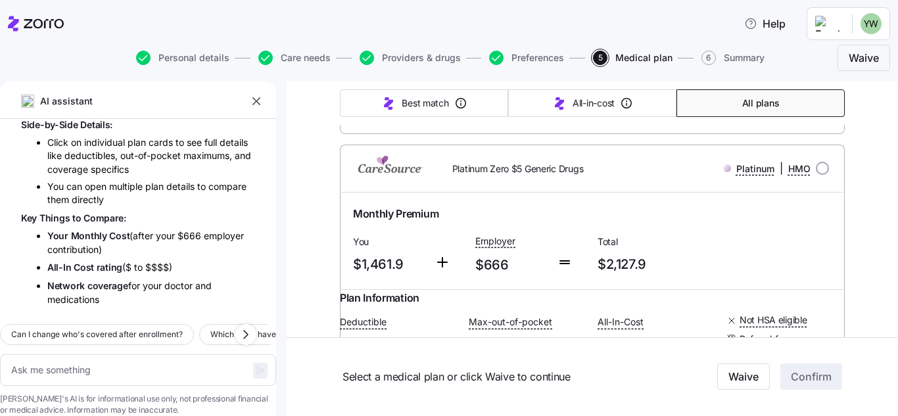
type textarea "x"
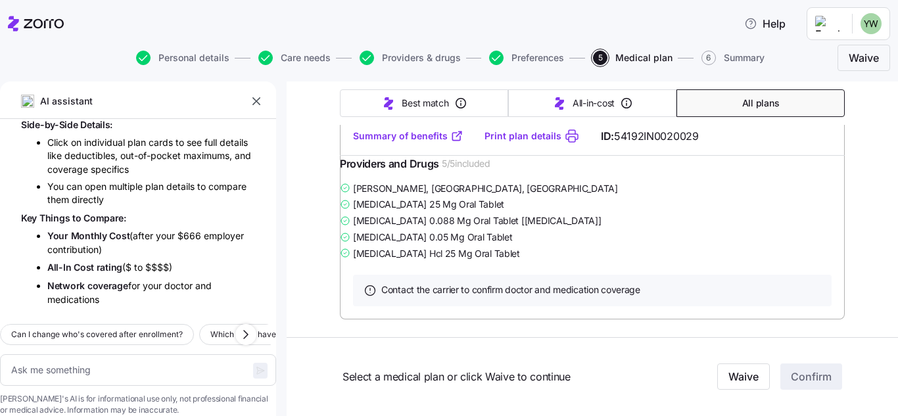
click at [256, 103] on icon "button" at bounding box center [256, 101] width 8 height 8
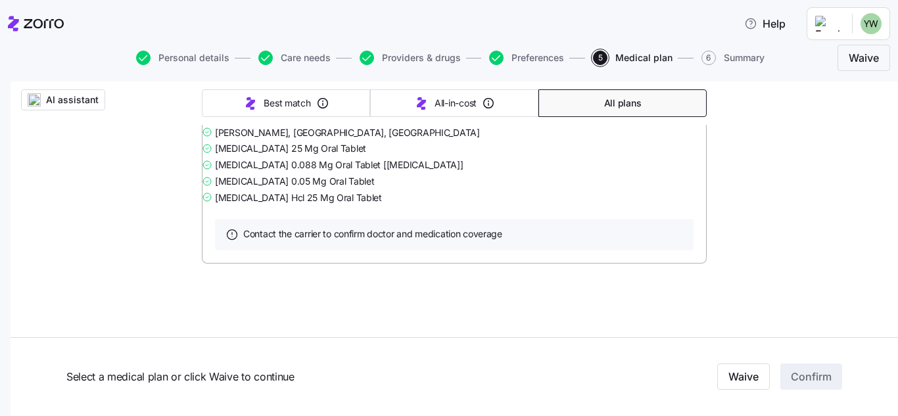
click at [860, 16] on html "Help Personal details Care needs Providers & drugs Preferences 5 Medical plan 6…" at bounding box center [449, 204] width 898 height 408
click at [842, 80] on div "Log out" at bounding box center [836, 80] width 51 height 14
